Goal: Information Seeking & Learning: Learn about a topic

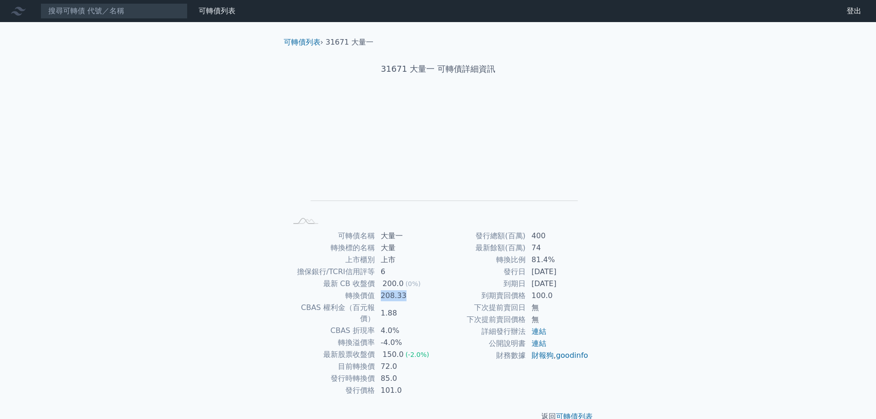
drag, startPoint x: 382, startPoint y: 295, endPoint x: 412, endPoint y: 295, distance: 29.4
click at [412, 295] on td "208.33" at bounding box center [406, 296] width 63 height 12
click at [572, 260] on td "81.4%" at bounding box center [557, 260] width 63 height 12
drag, startPoint x: 560, startPoint y: 260, endPoint x: 532, endPoint y: 262, distance: 28.1
click at [532, 262] on td "81.4%" at bounding box center [557, 260] width 63 height 12
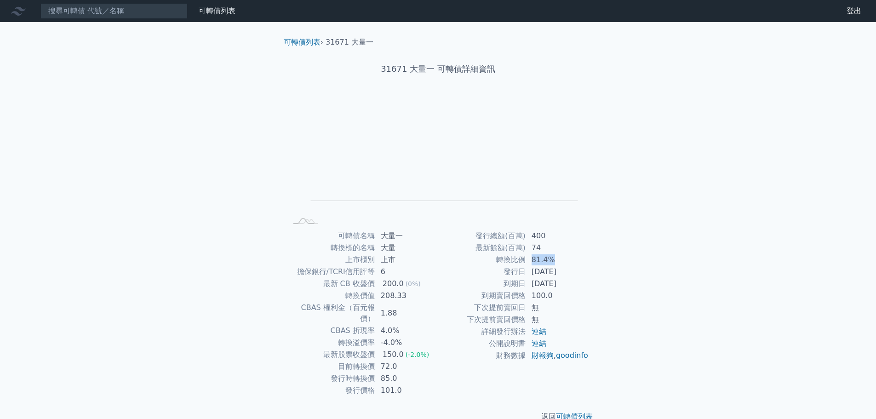
click at [532, 262] on td "81.4%" at bounding box center [557, 260] width 63 height 12
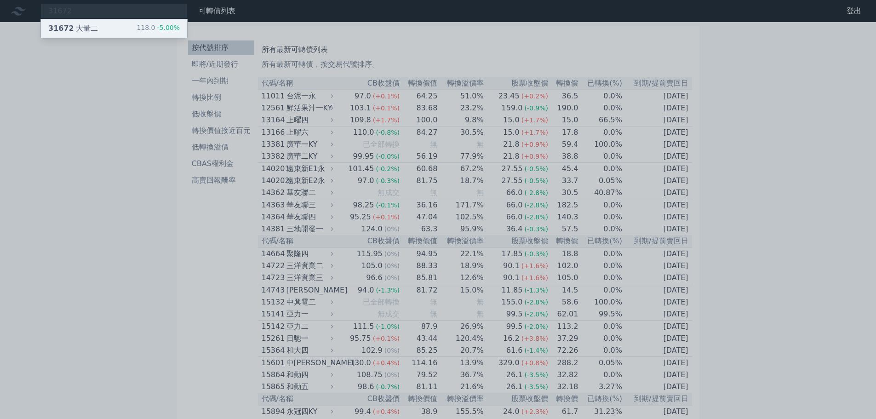
type input "31672"
click at [95, 28] on div "31672 大量二 118.0 -5.00%" at bounding box center [114, 28] width 146 height 18
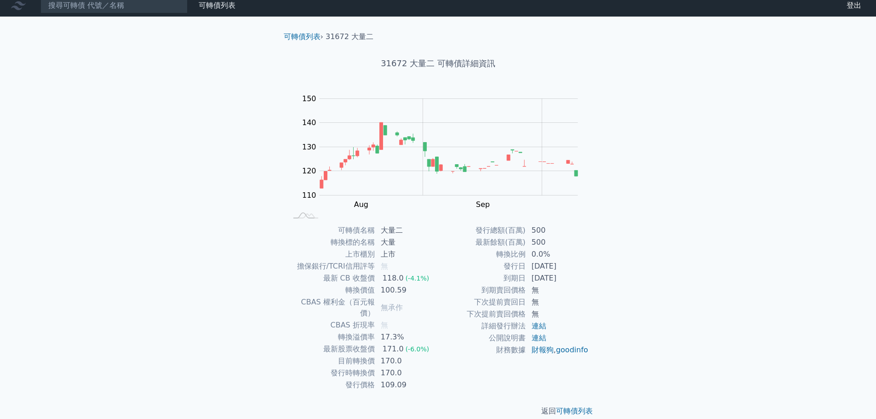
scroll to position [7, 0]
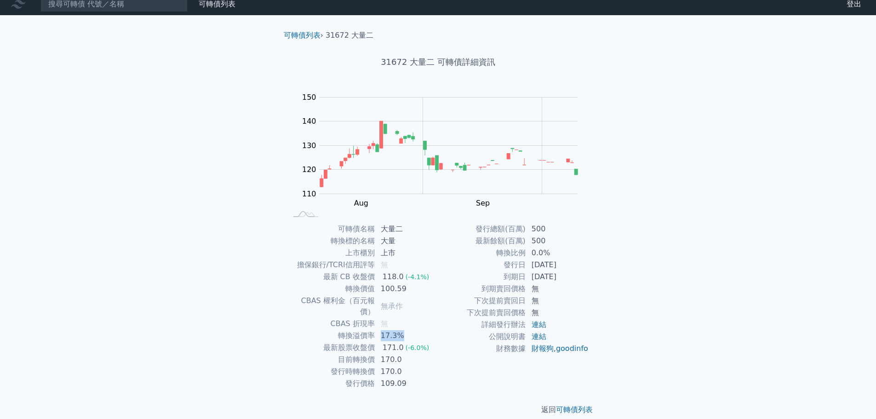
drag, startPoint x: 397, startPoint y: 324, endPoint x: 409, endPoint y: 324, distance: 12.9
click at [409, 330] on td "17.3%" at bounding box center [406, 336] width 63 height 12
drag, startPoint x: 380, startPoint y: 288, endPoint x: 437, endPoint y: 287, distance: 56.2
click at [437, 287] on td "100.59" at bounding box center [406, 289] width 63 height 12
